Goal: Check status: Check status

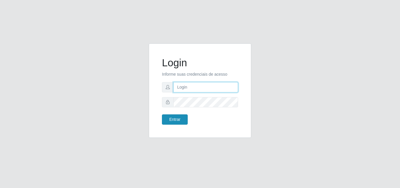
type input "[PERSON_NAME]"
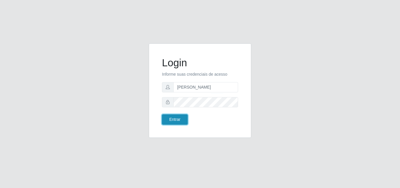
click at [179, 122] on button "Entrar" at bounding box center [175, 119] width 26 height 10
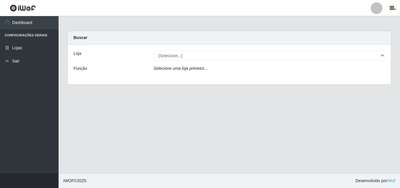
click at [267, 62] on div "Loja [Selecione...] Supermercado [GEOGRAPHIC_DATA] - Unidade Centro Função Sele…" at bounding box center [229, 64] width 323 height 40
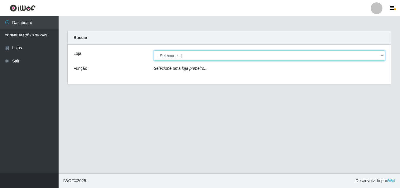
click at [263, 59] on select "[Selecione...] Supermercado [GEOGRAPHIC_DATA]" at bounding box center [270, 55] width 232 height 10
select select "166"
click at [154, 50] on select "[Selecione...] Supermercado [GEOGRAPHIC_DATA]" at bounding box center [270, 55] width 232 height 10
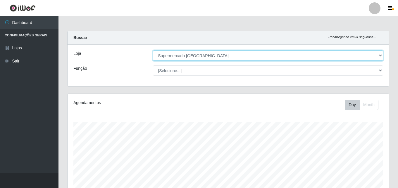
scroll to position [97, 0]
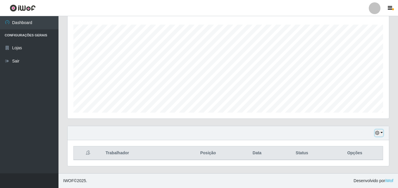
click at [382, 131] on button "button" at bounding box center [379, 132] width 8 height 7
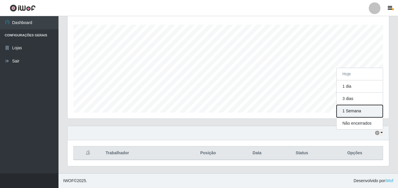
click at [372, 114] on button "1 Semana" at bounding box center [360, 111] width 46 height 12
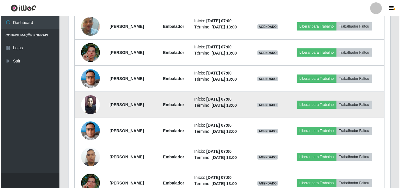
scroll to position [273, 0]
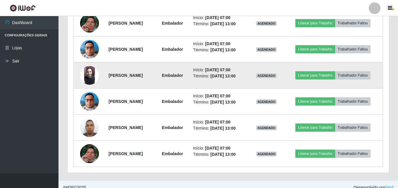
click at [84, 80] on img at bounding box center [89, 75] width 19 height 19
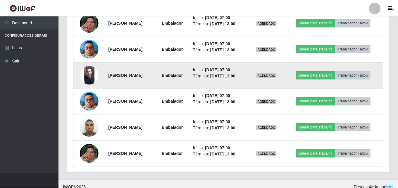
scroll to position [121, 319]
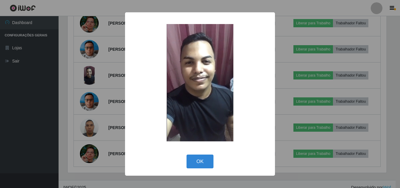
click at [85, 128] on div "× OK Cancel" at bounding box center [200, 94] width 400 height 188
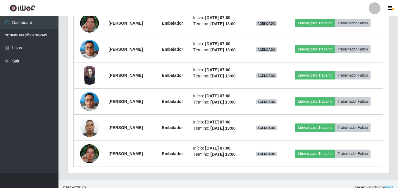
scroll to position [121, 322]
click at [85, 128] on img at bounding box center [89, 127] width 19 height 25
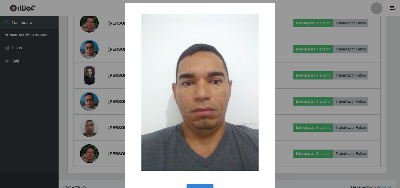
click at [87, 149] on div "× OK Cancel" at bounding box center [200, 94] width 400 height 188
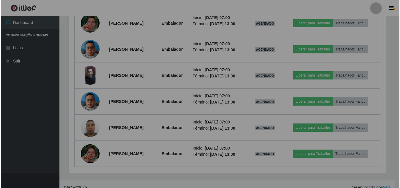
scroll to position [121, 322]
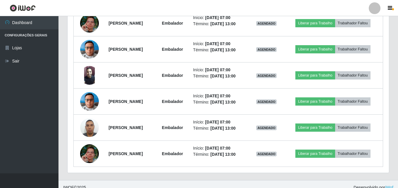
click at [87, 149] on img at bounding box center [89, 153] width 19 height 33
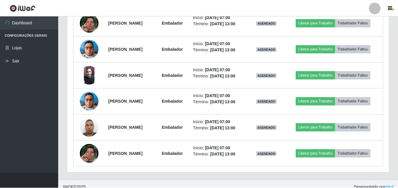
scroll to position [121, 319]
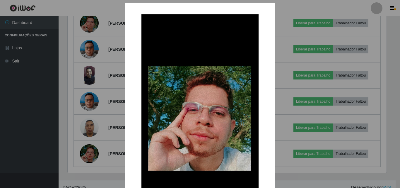
click at [70, 100] on div "× OK Cancel" at bounding box center [200, 94] width 400 height 188
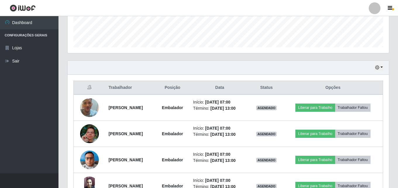
scroll to position [133, 0]
